Goal: Task Accomplishment & Management: Complete application form

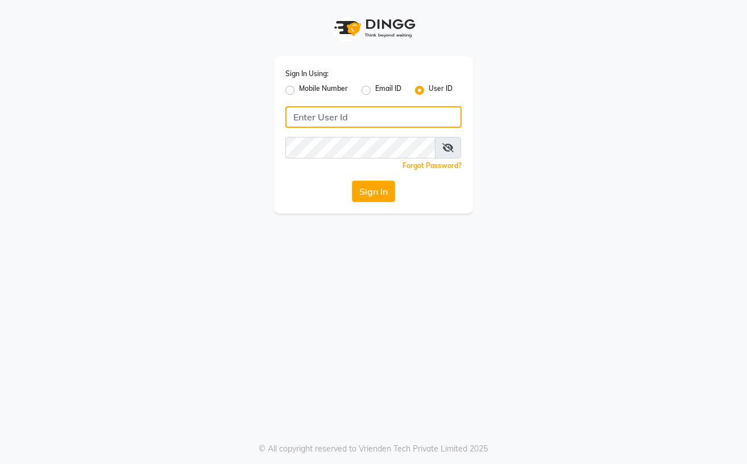
type input "Straight N Curls"
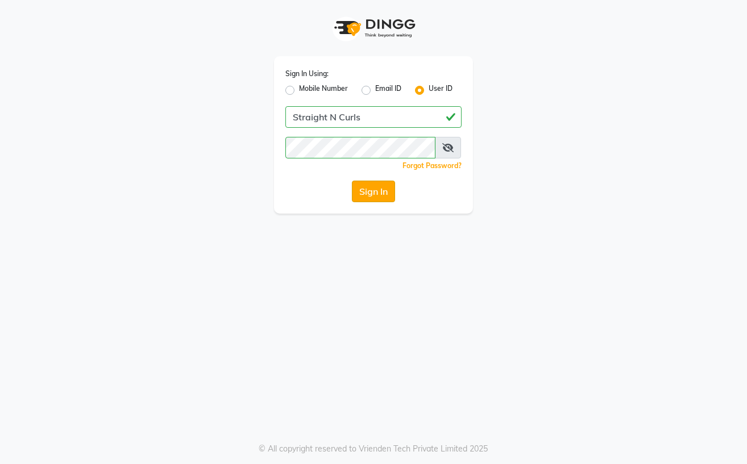
click at [368, 186] on button "Sign In" at bounding box center [373, 192] width 43 height 22
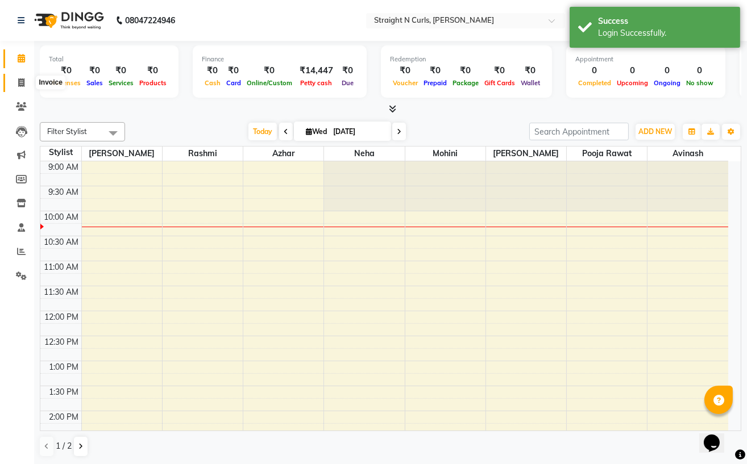
click at [24, 80] on span at bounding box center [21, 83] width 20 height 13
select select "7039"
select select "service"
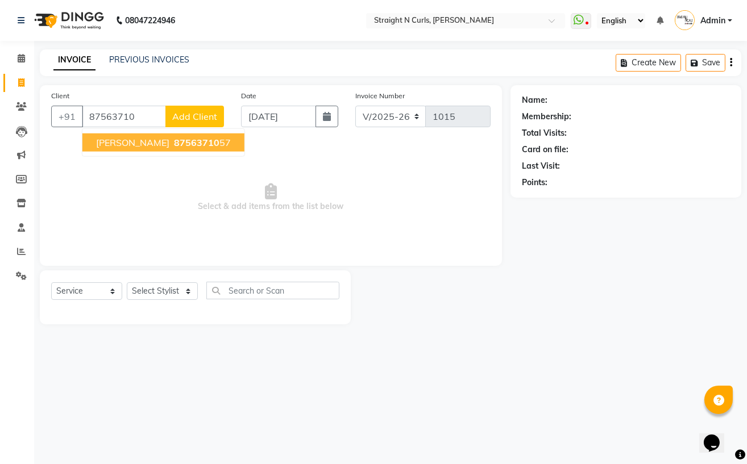
click at [120, 142] on span "[PERSON_NAME]" at bounding box center [132, 142] width 73 height 11
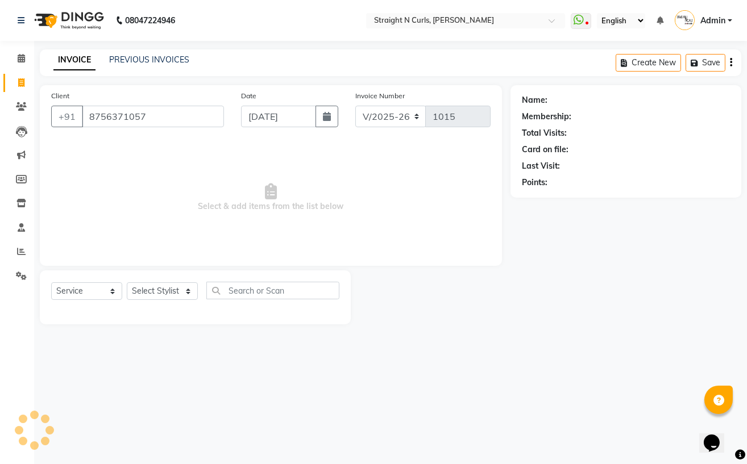
type input "8756371057"
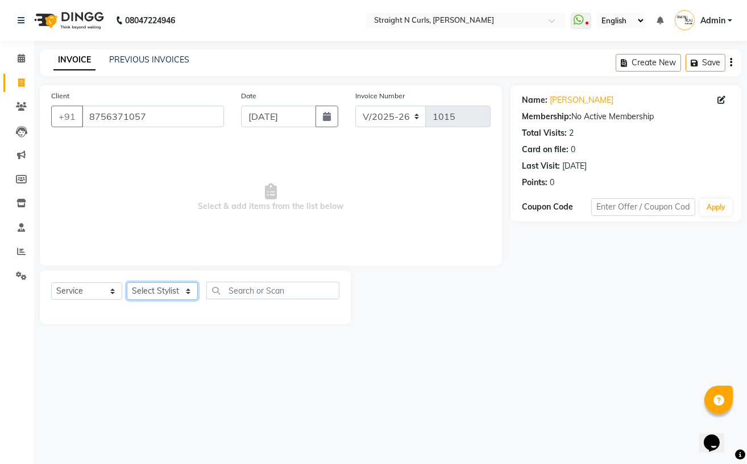
click at [174, 294] on select "Select Stylist [PERSON_NAME] [PERSON_NAME] [PERSON_NAME] [PERSON_NAME] [PERSON_…" at bounding box center [162, 291] width 71 height 18
select select "59895"
click at [127, 283] on select "Select Stylist [PERSON_NAME] [PERSON_NAME] [PERSON_NAME] [PERSON_NAME] [PERSON_…" at bounding box center [162, 291] width 71 height 18
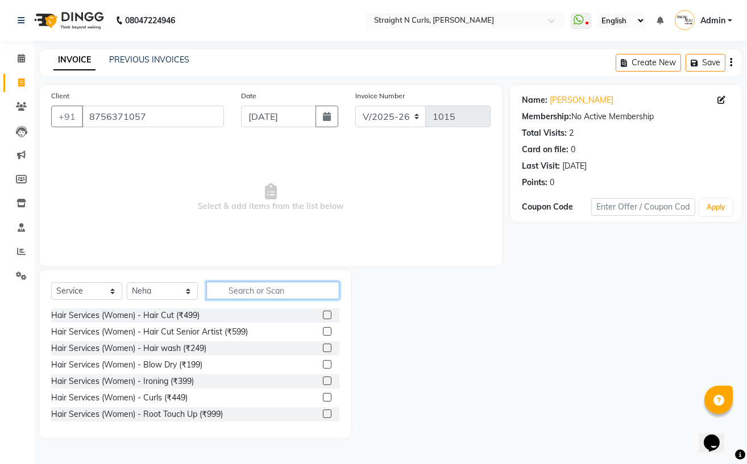
click at [283, 286] on input "text" at bounding box center [272, 291] width 133 height 18
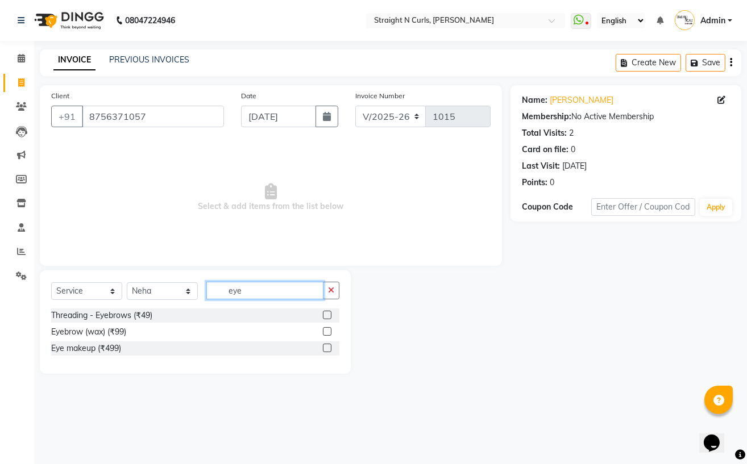
type input "eye"
click at [329, 312] on label at bounding box center [327, 315] width 9 height 9
click at [329, 312] on input "checkbox" at bounding box center [326, 315] width 7 height 7
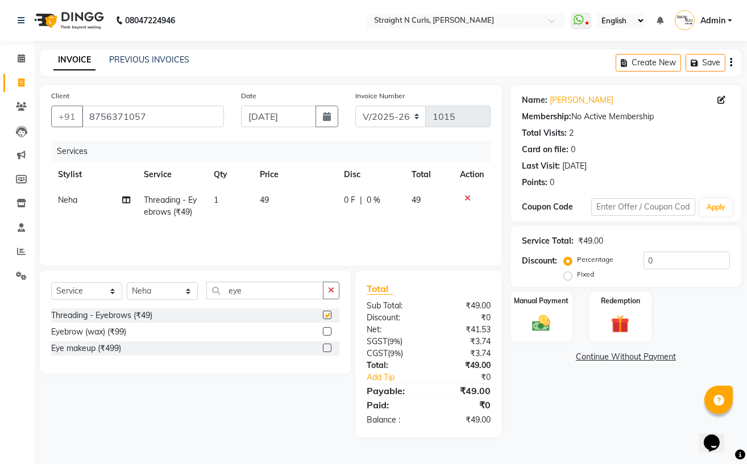
checkbox input "false"
click at [326, 297] on button "button" at bounding box center [331, 291] width 16 height 18
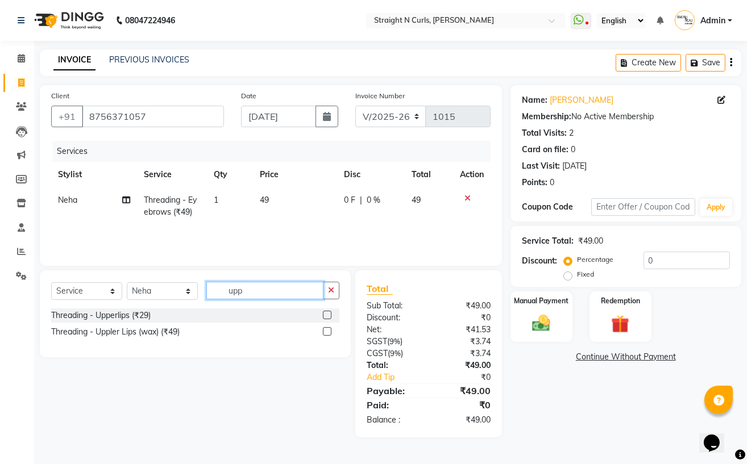
type input "upp"
click at [329, 313] on label at bounding box center [327, 315] width 9 height 9
click at [329, 313] on input "checkbox" at bounding box center [326, 315] width 7 height 7
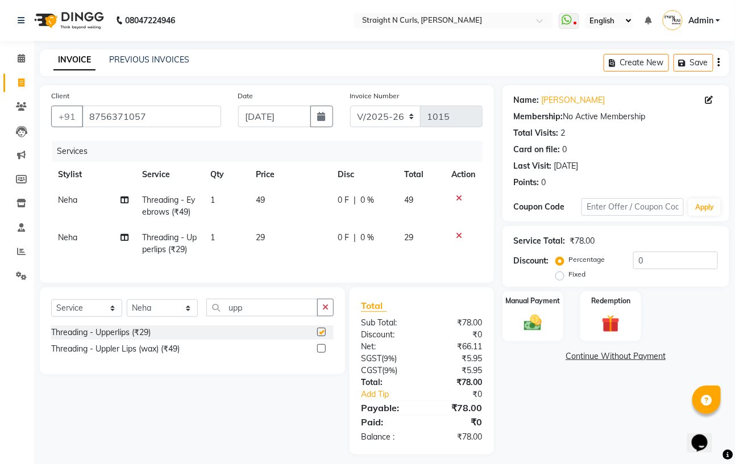
checkbox input "false"
click at [263, 203] on span "49" at bounding box center [260, 200] width 9 height 10
select select "59895"
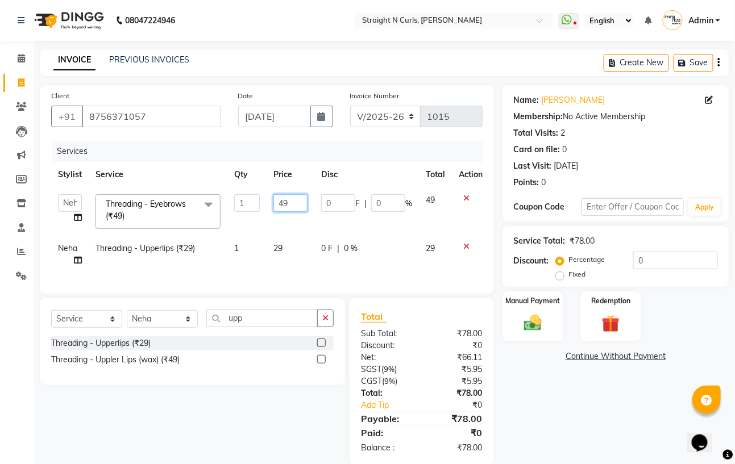
drag, startPoint x: 290, startPoint y: 198, endPoint x: 290, endPoint y: 209, distance: 10.8
click at [290, 199] on input "49" at bounding box center [290, 203] width 34 height 18
type input "4"
type input "50"
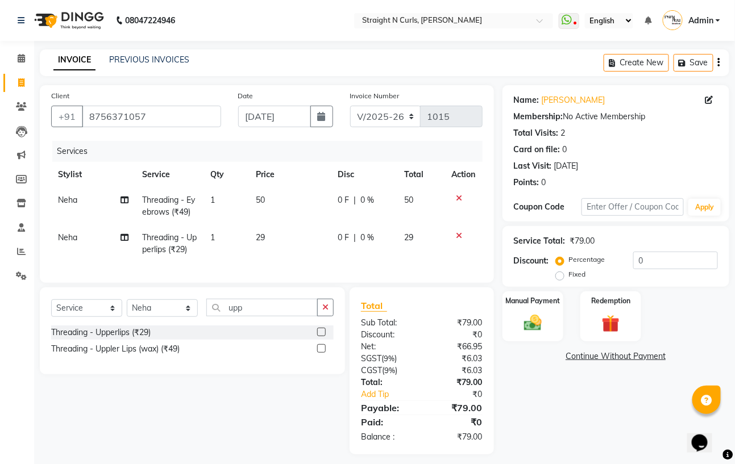
click at [293, 245] on td "29" at bounding box center [290, 244] width 82 height 38
select select "59895"
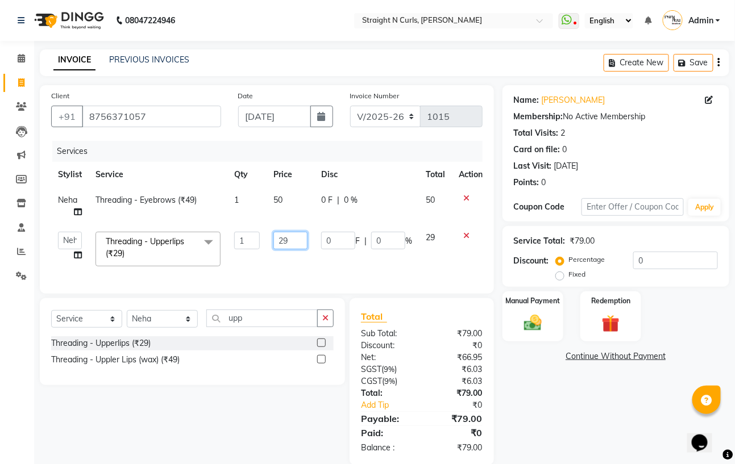
click at [292, 245] on input "29" at bounding box center [290, 241] width 34 height 18
type input "2"
type input "30"
click at [559, 353] on link "Continue Without Payment" at bounding box center [616, 357] width 222 height 12
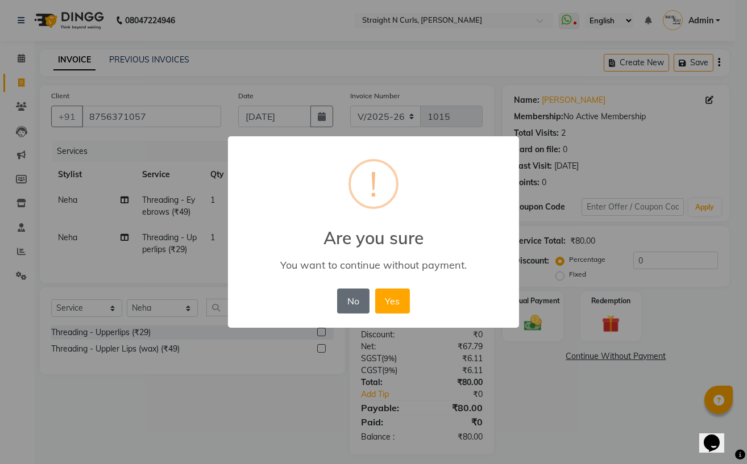
click at [355, 294] on button "No" at bounding box center [353, 301] width 32 height 25
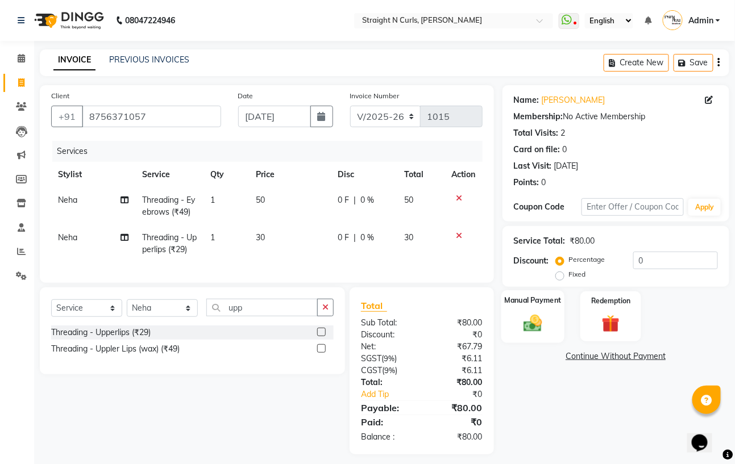
click at [545, 322] on img at bounding box center [533, 323] width 30 height 21
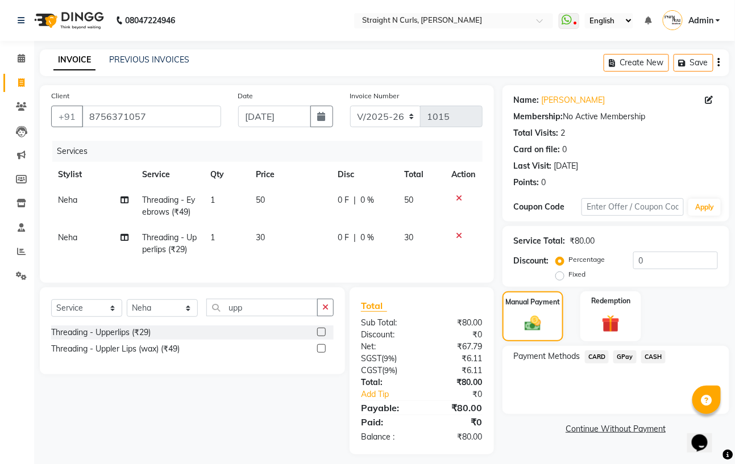
click at [627, 356] on span "GPay" at bounding box center [624, 357] width 23 height 13
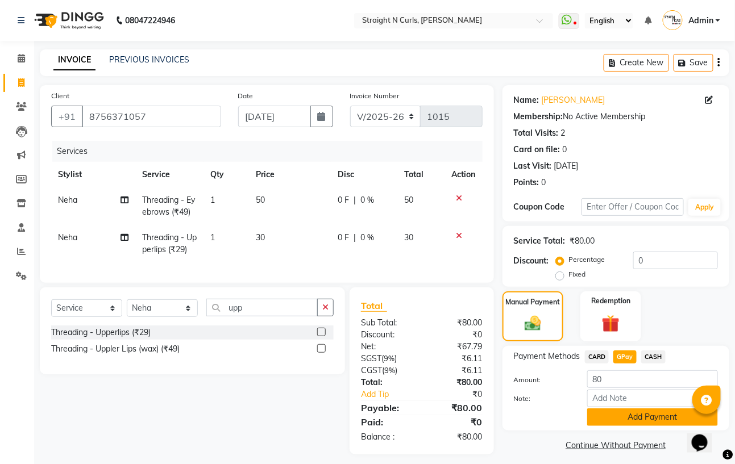
click at [619, 421] on button "Add Payment" at bounding box center [652, 418] width 131 height 18
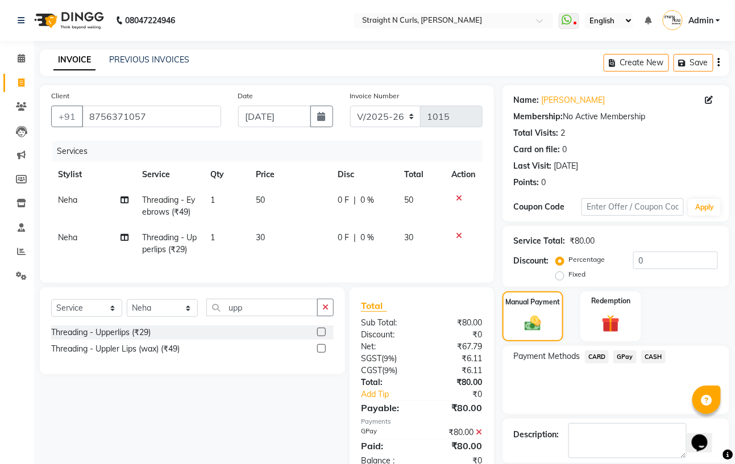
scroll to position [55, 0]
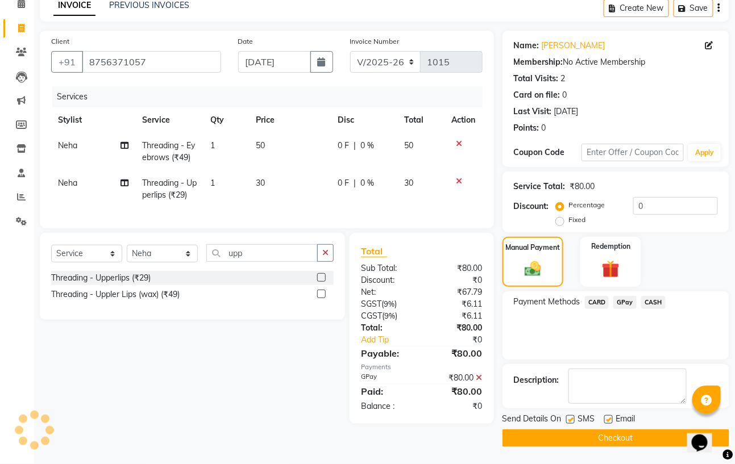
click at [595, 439] on button "Checkout" at bounding box center [615, 439] width 227 height 18
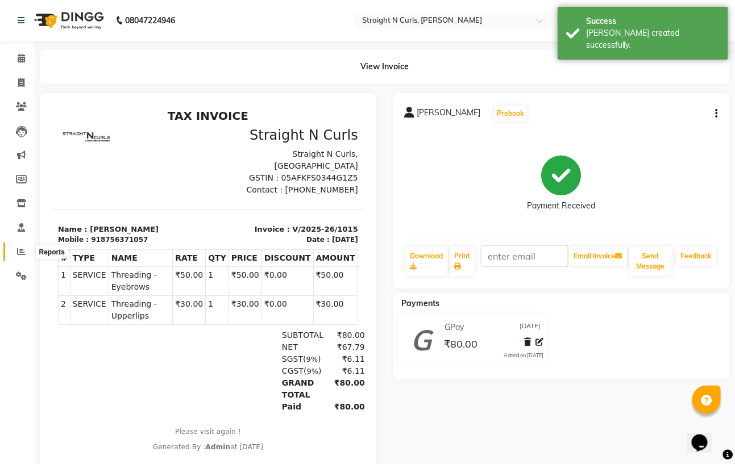
click at [17, 253] on icon at bounding box center [21, 251] width 9 height 9
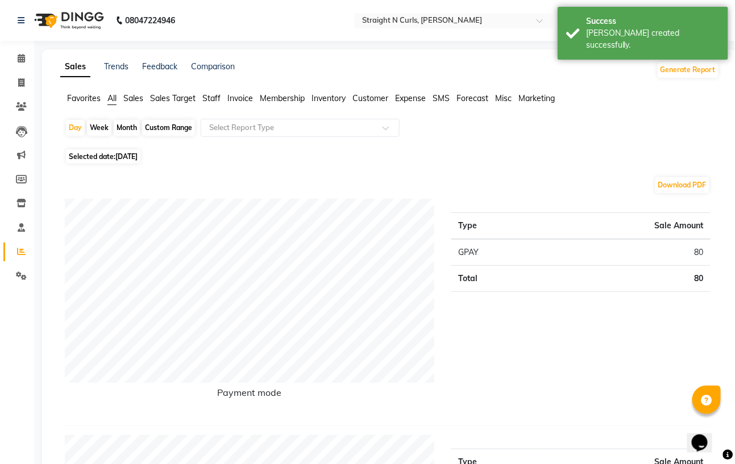
click at [182, 123] on div "Custom Range" at bounding box center [168, 128] width 53 height 16
select select "9"
select select "2025"
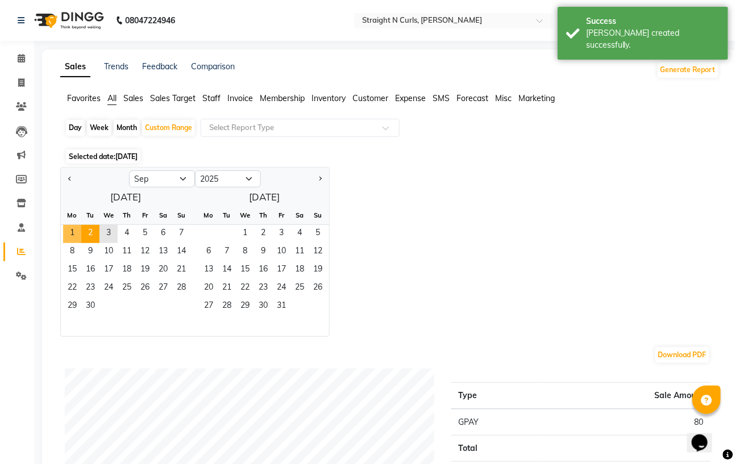
drag, startPoint x: 78, startPoint y: 233, endPoint x: 96, endPoint y: 234, distance: 17.7
click at [84, 233] on div "1 2 3 4 5 6 7" at bounding box center [126, 234] width 130 height 18
click at [117, 233] on span "3" at bounding box center [108, 234] width 18 height 18
click at [76, 230] on span "1" at bounding box center [72, 234] width 18 height 18
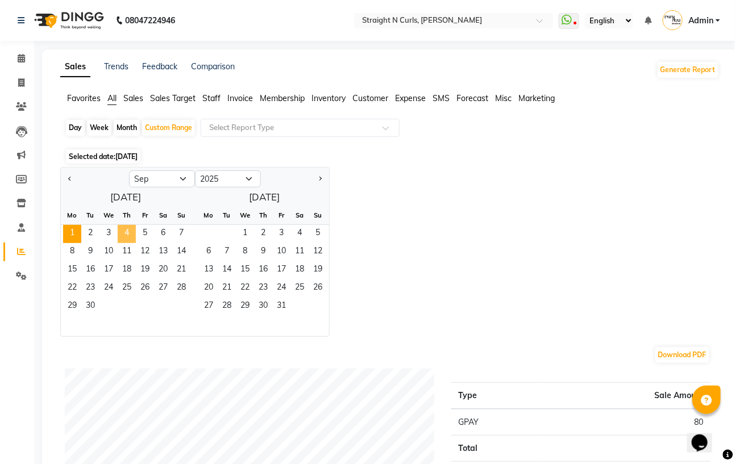
click at [119, 233] on span "4" at bounding box center [127, 234] width 18 height 18
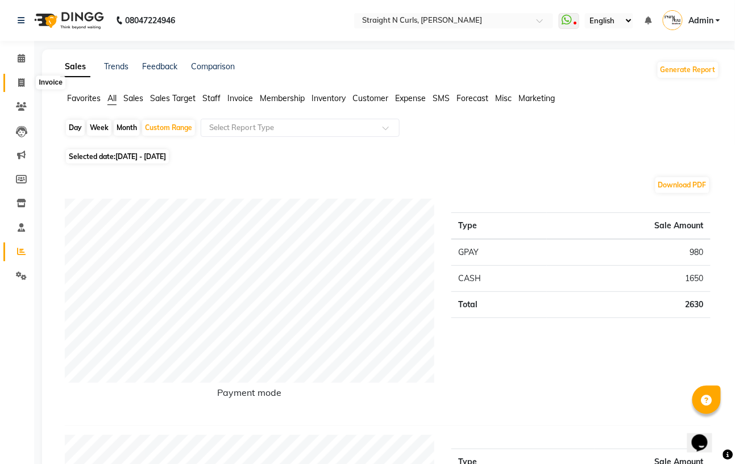
click at [18, 81] on icon at bounding box center [21, 82] width 6 height 9
select select "service"
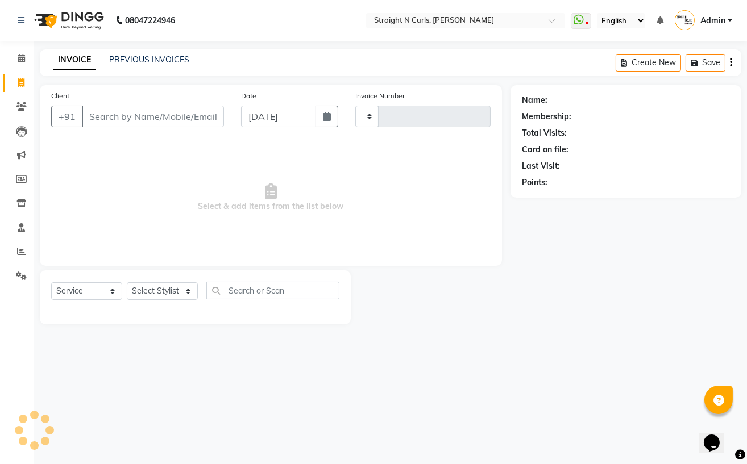
type input "1016"
select select "7039"
